Goal: Find specific page/section: Find specific page/section

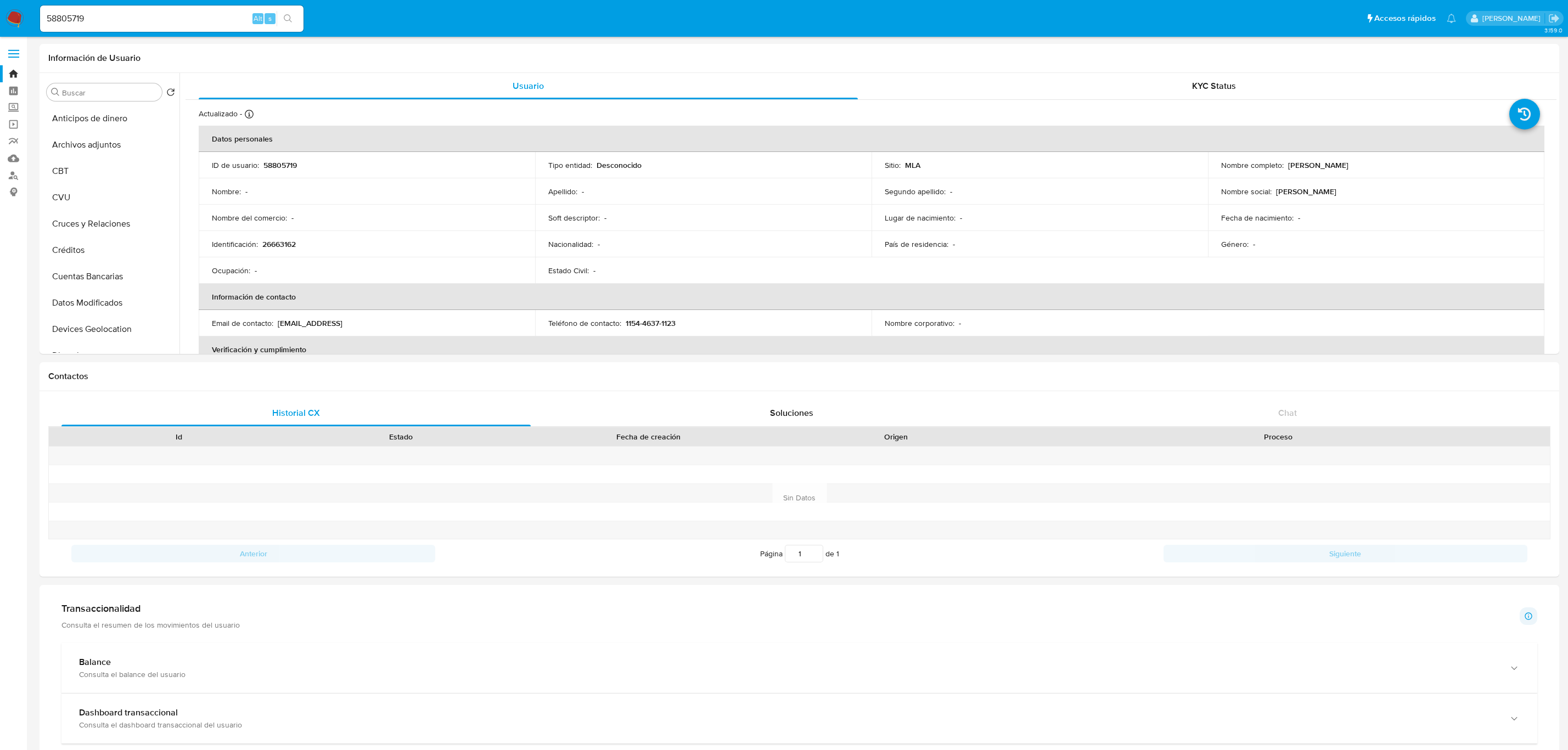
select select "10"
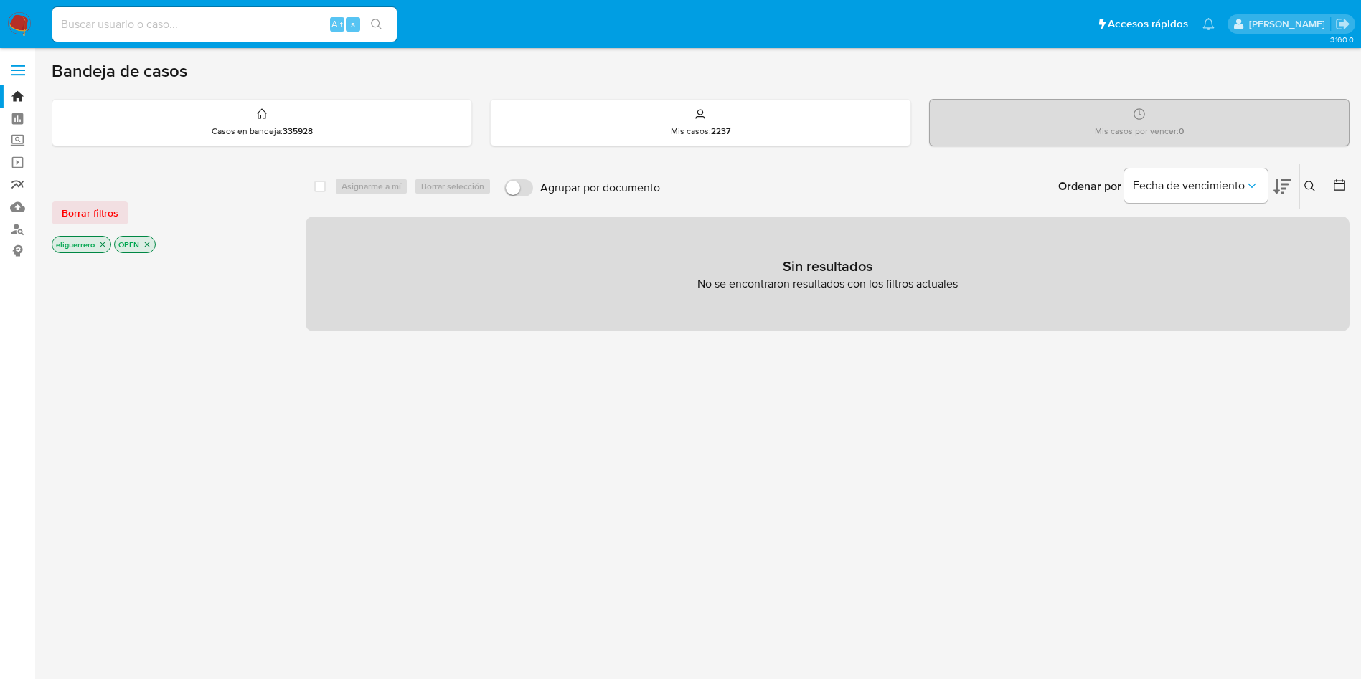
click at [16, 181] on link "Reportes" at bounding box center [85, 185] width 171 height 22
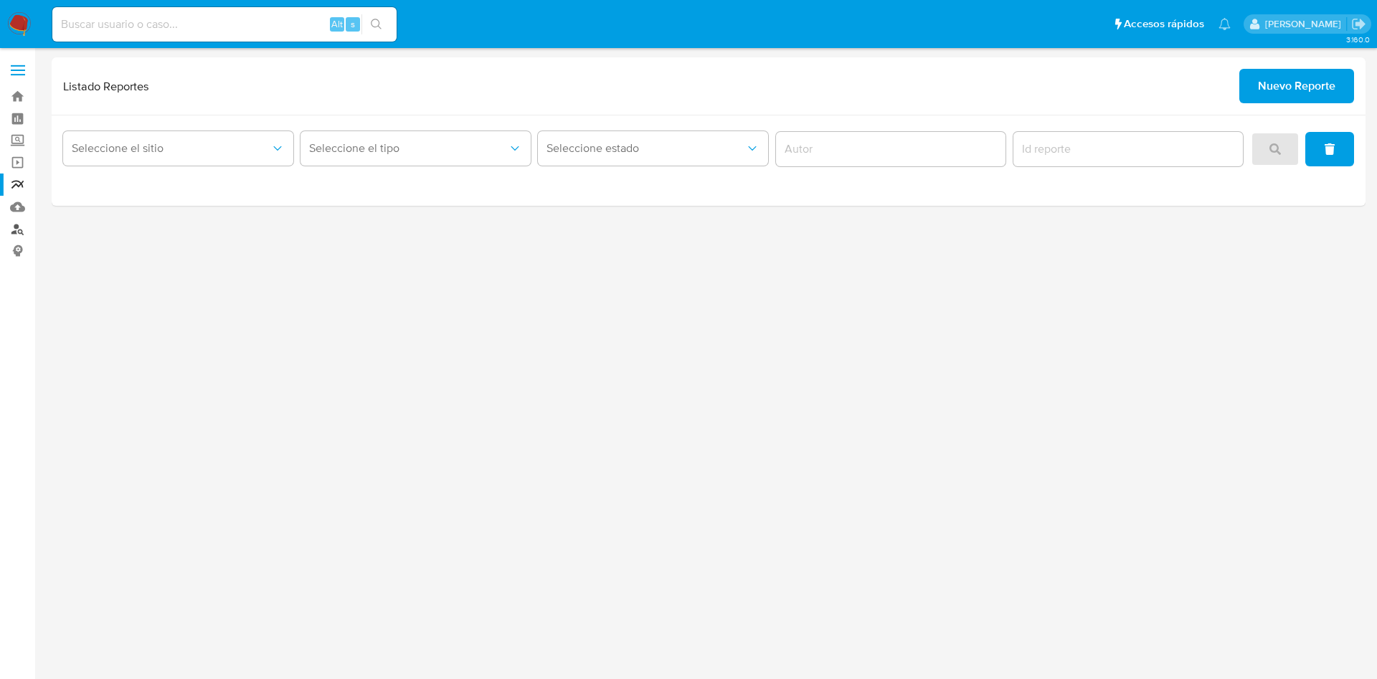
click at [19, 227] on link "Buscador de personas" at bounding box center [85, 229] width 171 height 22
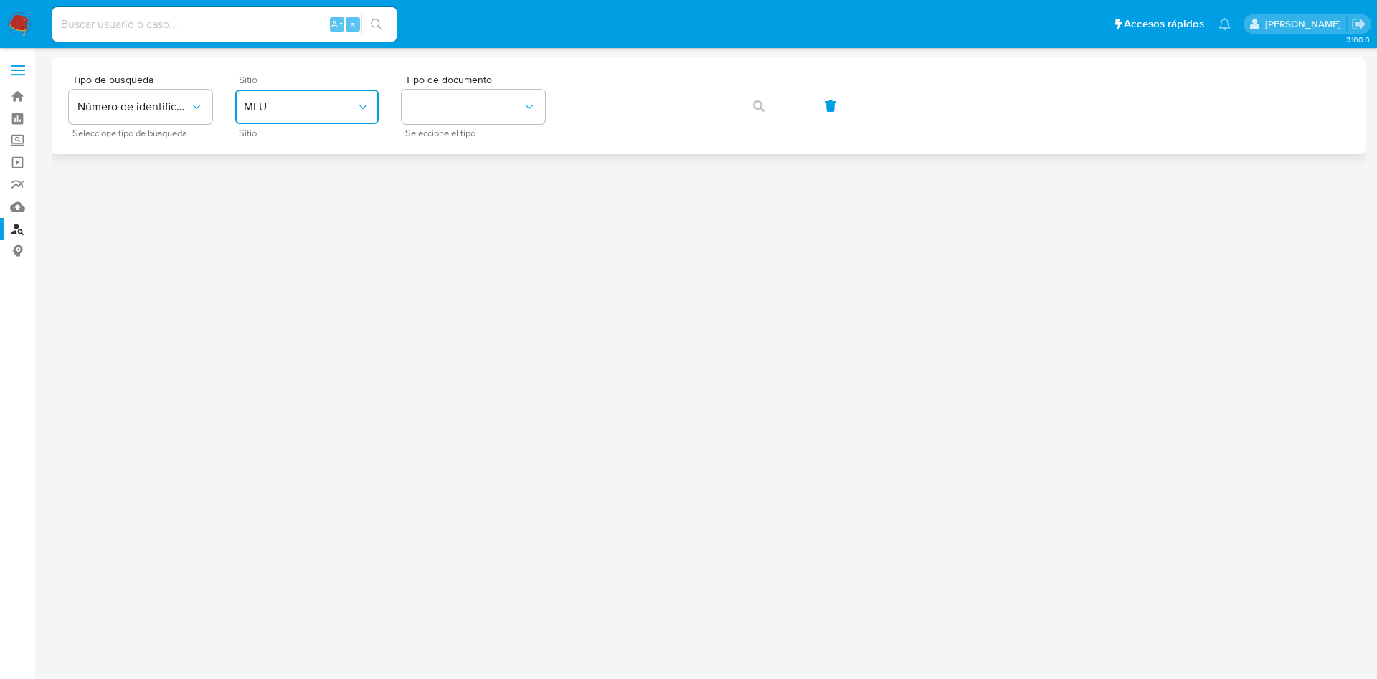
drag, startPoint x: 295, startPoint y: 106, endPoint x: 313, endPoint y: 115, distance: 19.9
click at [313, 115] on button "MLU" at bounding box center [306, 107] width 143 height 34
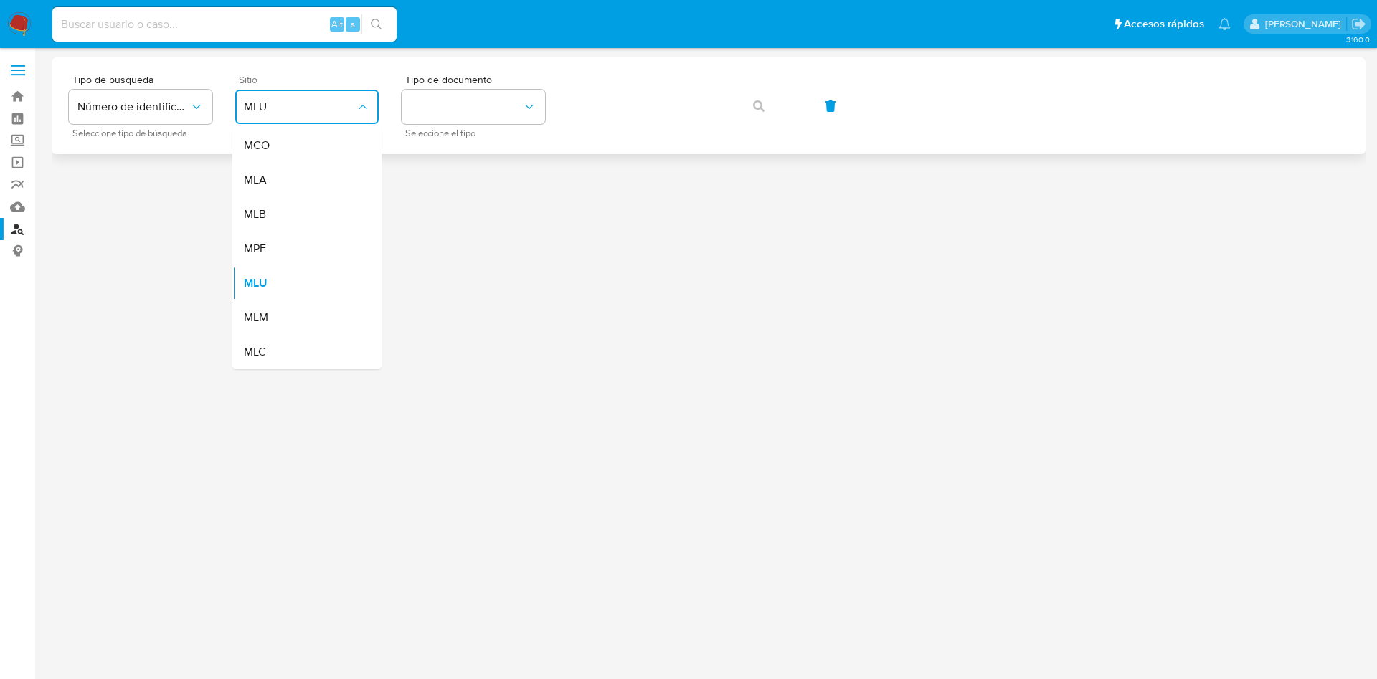
click at [313, 115] on button "MLU" at bounding box center [306, 107] width 143 height 34
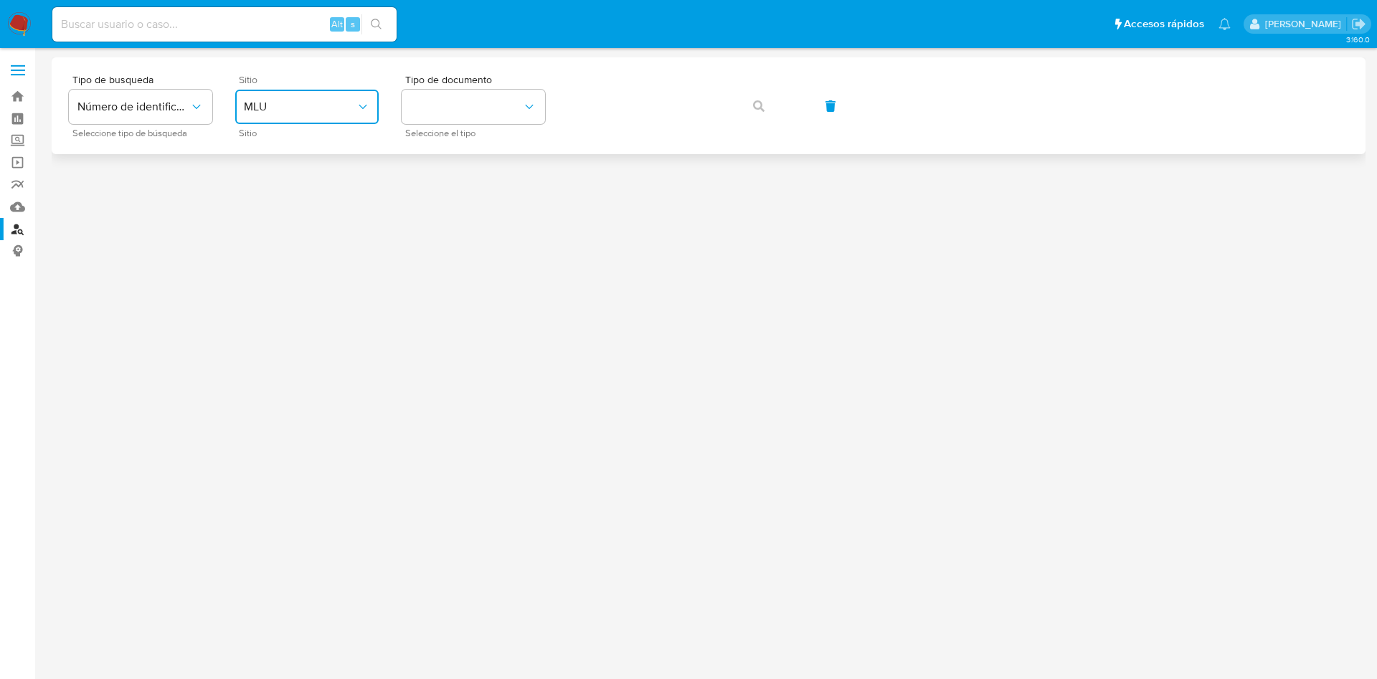
click at [314, 113] on span "MLU" at bounding box center [300, 107] width 112 height 14
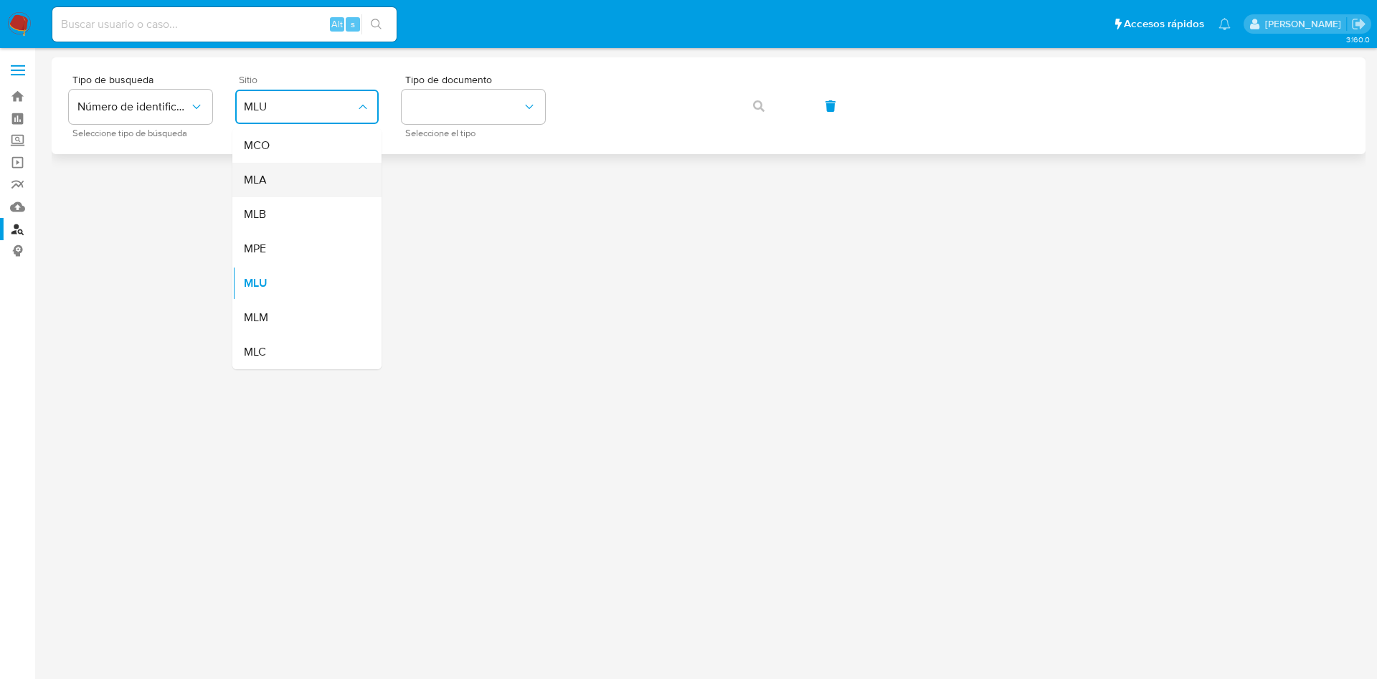
click at [306, 182] on div "MLA" at bounding box center [303, 180] width 118 height 34
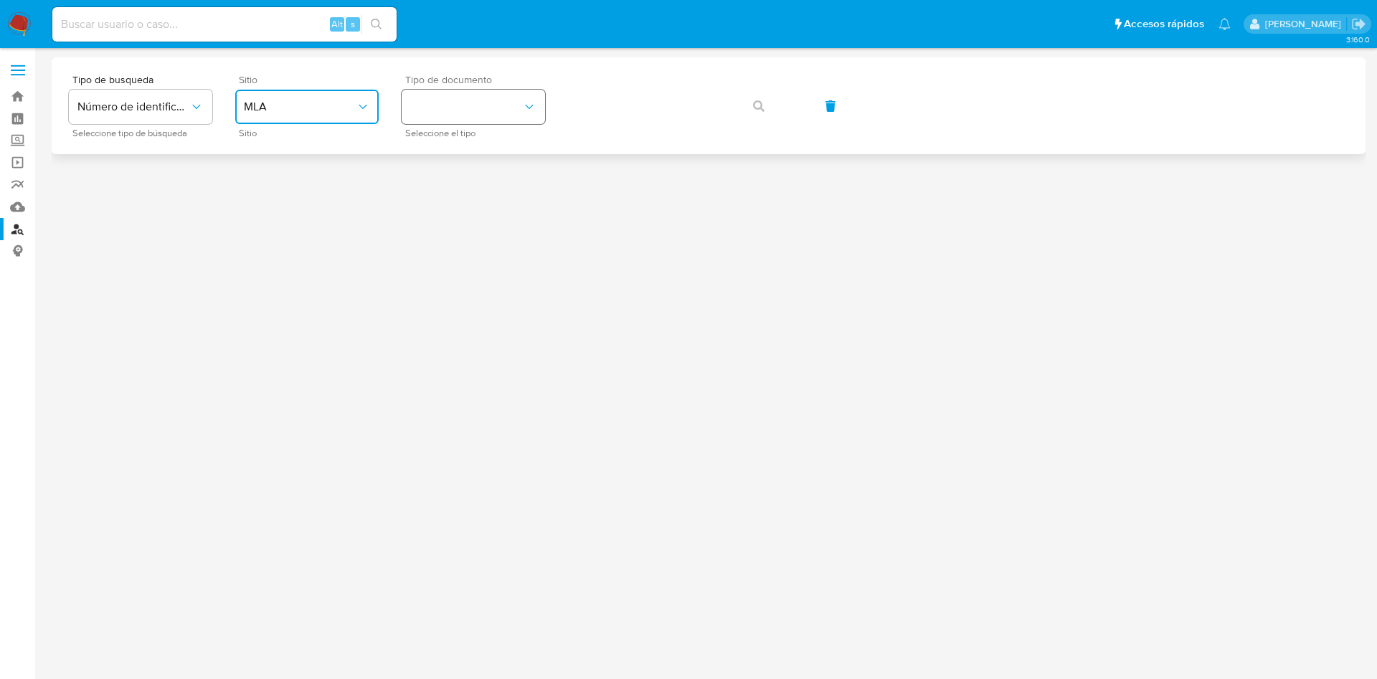
drag, startPoint x: 471, startPoint y: 104, endPoint x: 530, endPoint y: 105, distance: 58.8
click at [530, 105] on button "identificationType" at bounding box center [473, 107] width 143 height 34
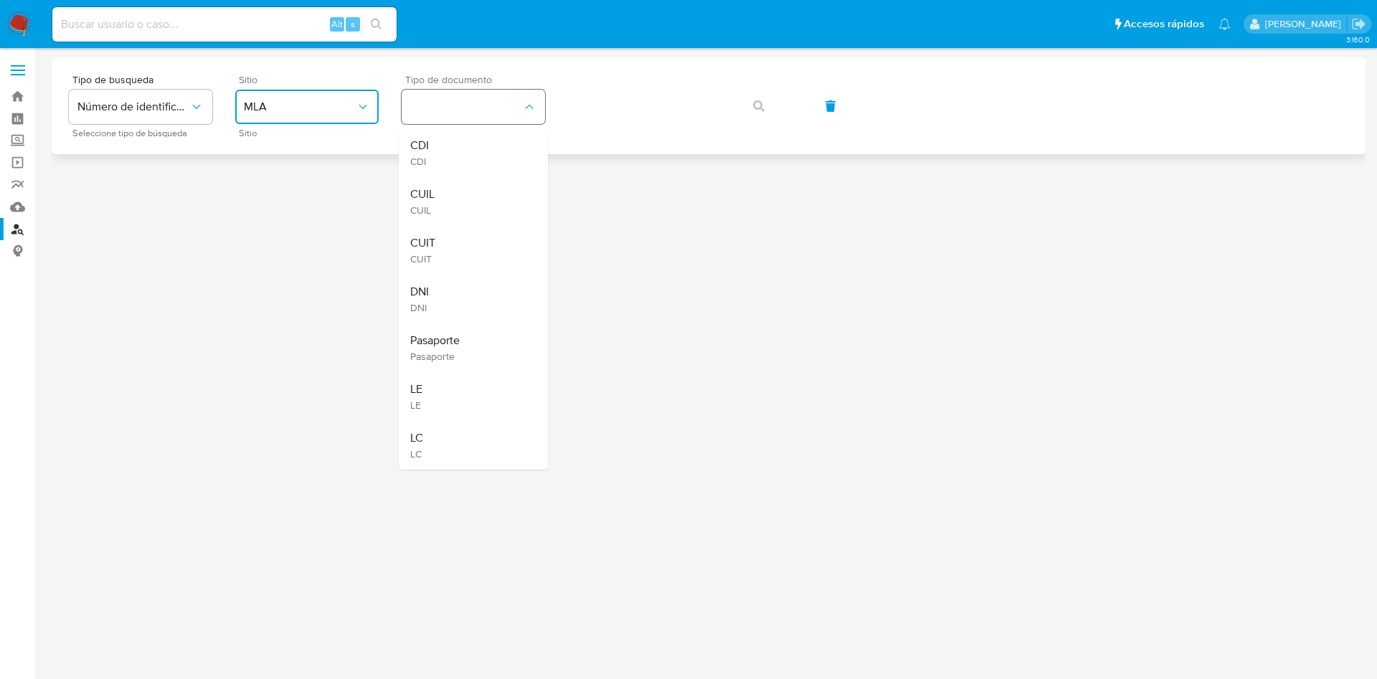
click at [530, 105] on icon "identificationType" at bounding box center [529, 107] width 8 height 4
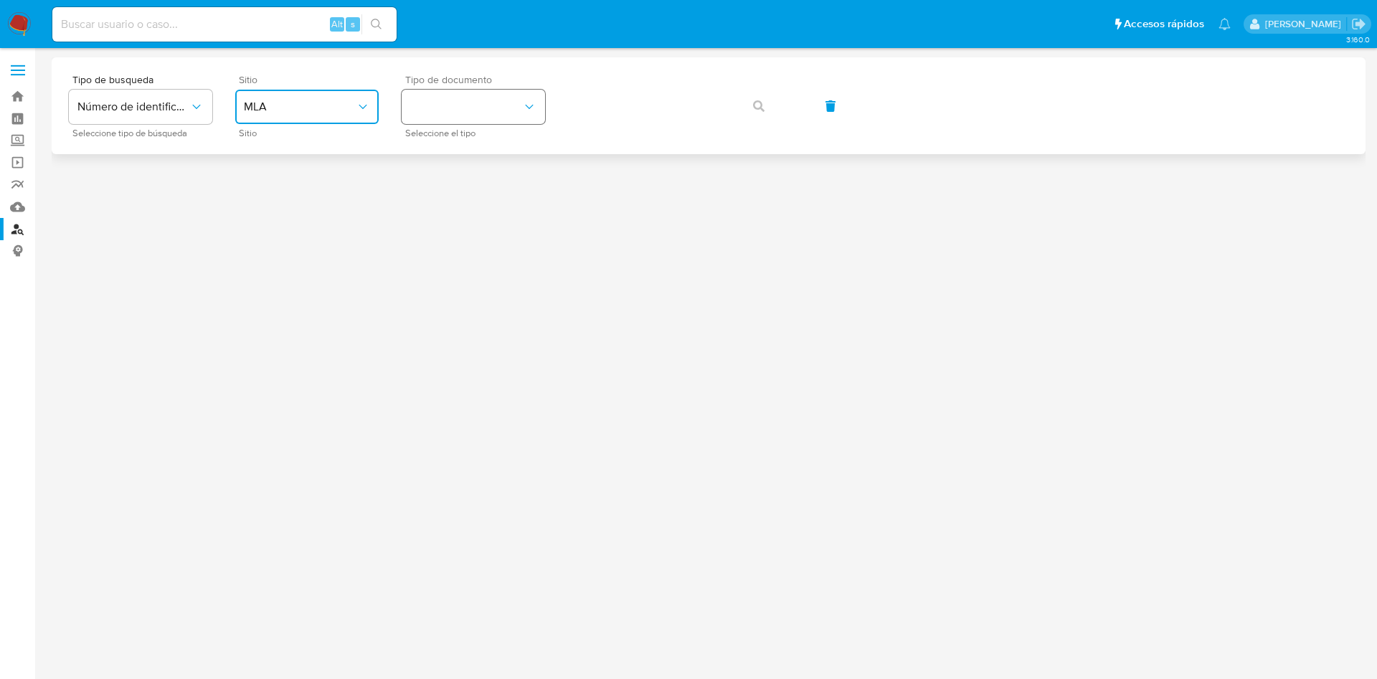
click at [521, 110] on button "identificationType" at bounding box center [473, 107] width 143 height 34
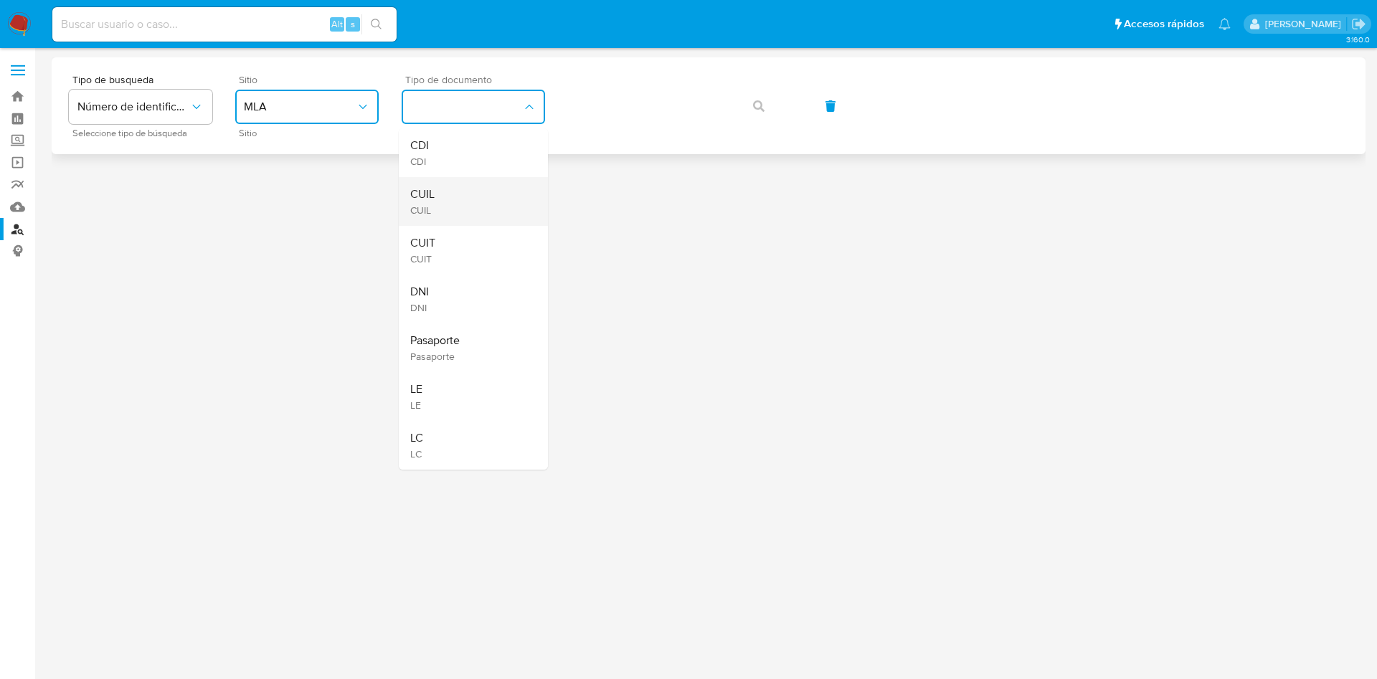
click at [495, 194] on div "CUIL CUIL" at bounding box center [469, 201] width 118 height 49
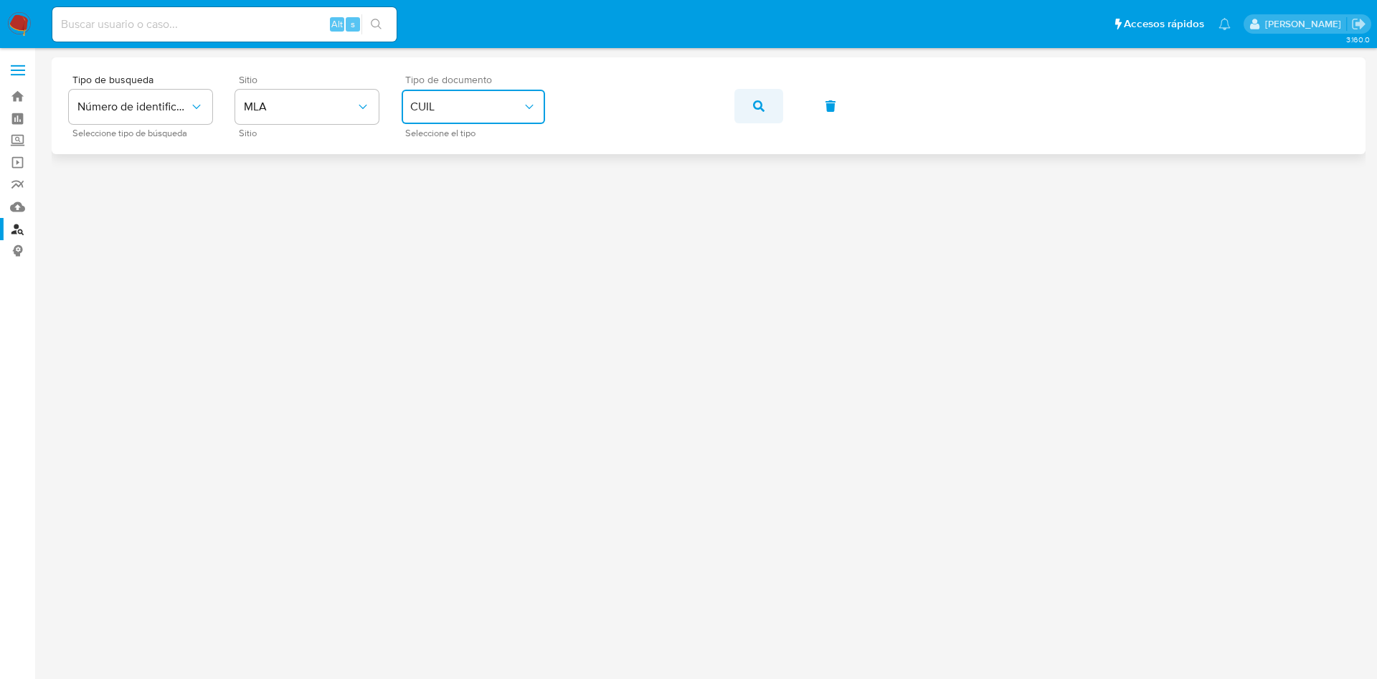
click at [752, 106] on button "button" at bounding box center [758, 106] width 49 height 34
